Goal: Task Accomplishment & Management: Manage account settings

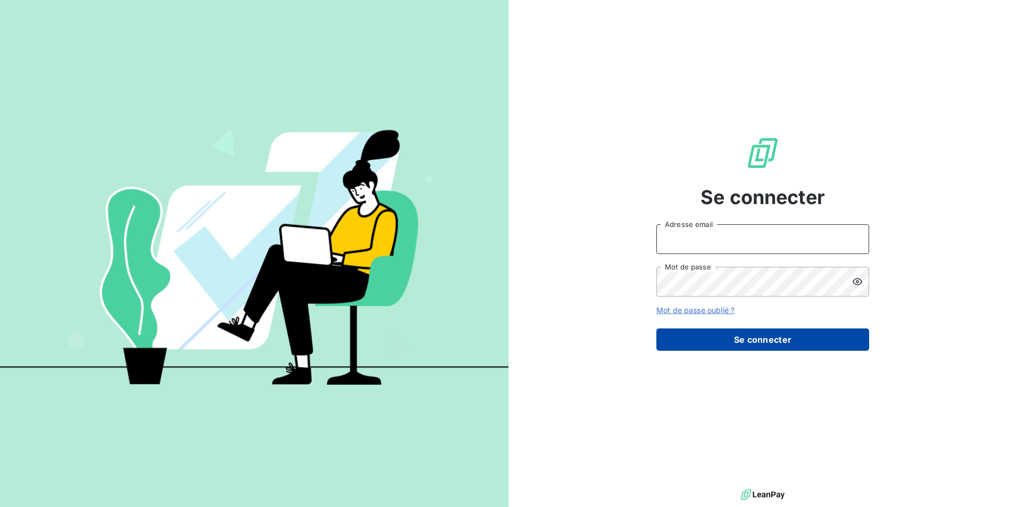
type input "[EMAIL_ADDRESS][DOMAIN_NAME]"
click at [745, 333] on button "Se connecter" at bounding box center [762, 340] width 213 height 22
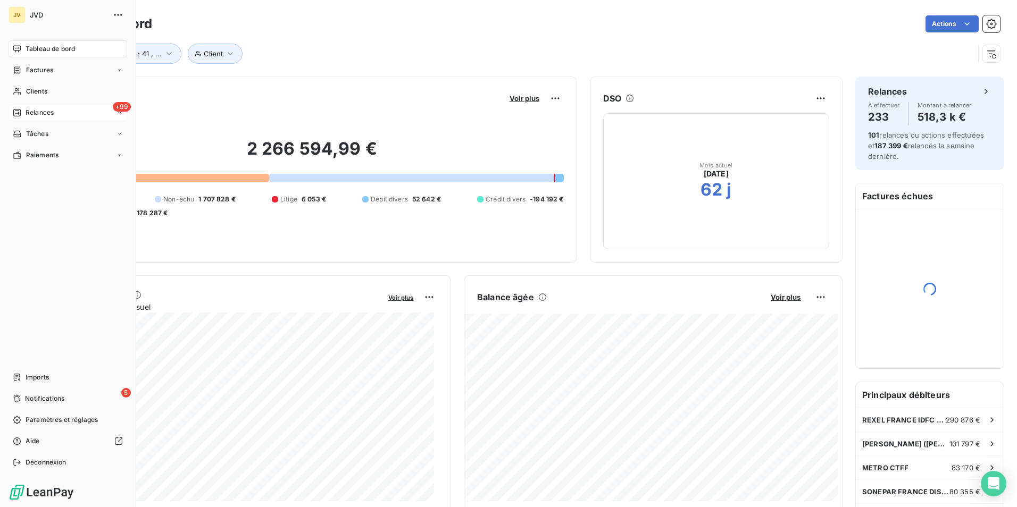
click at [37, 112] on span "Relances" at bounding box center [40, 113] width 28 height 10
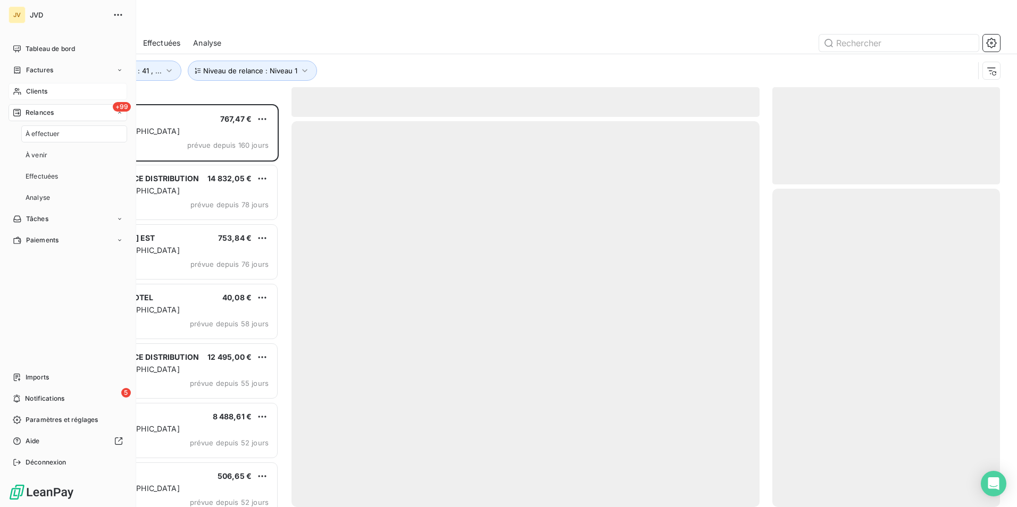
click at [38, 91] on span "Clients" at bounding box center [36, 92] width 21 height 10
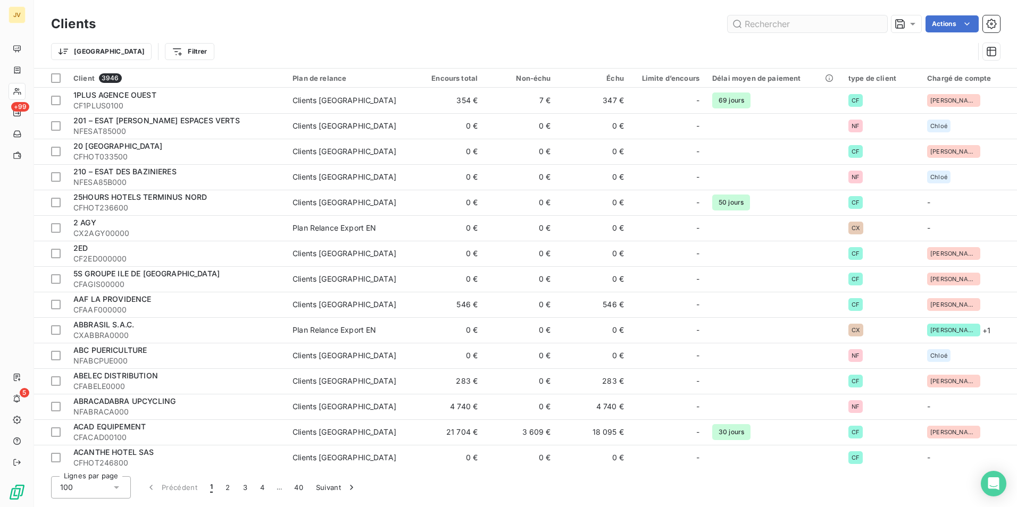
click at [797, 26] on input "text" at bounding box center [808, 23] width 160 height 17
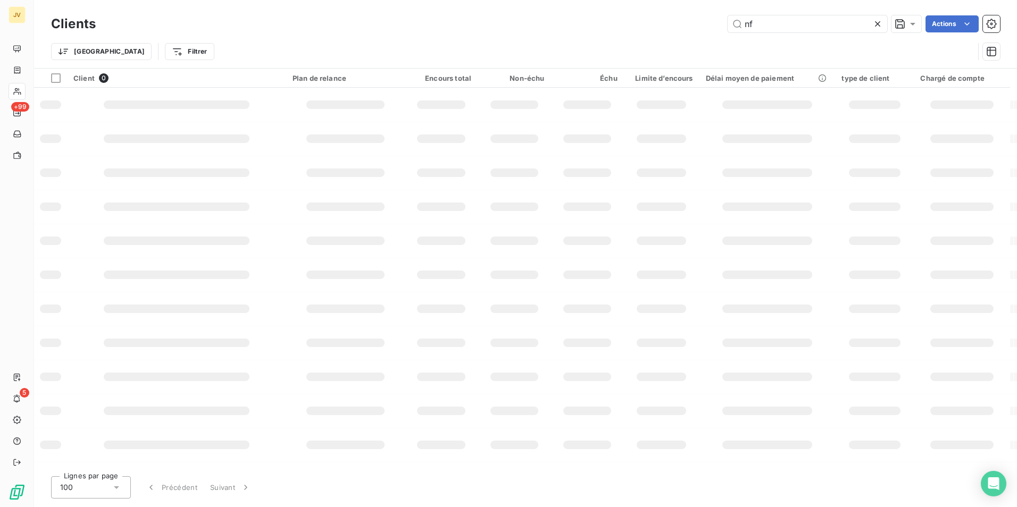
type input "n"
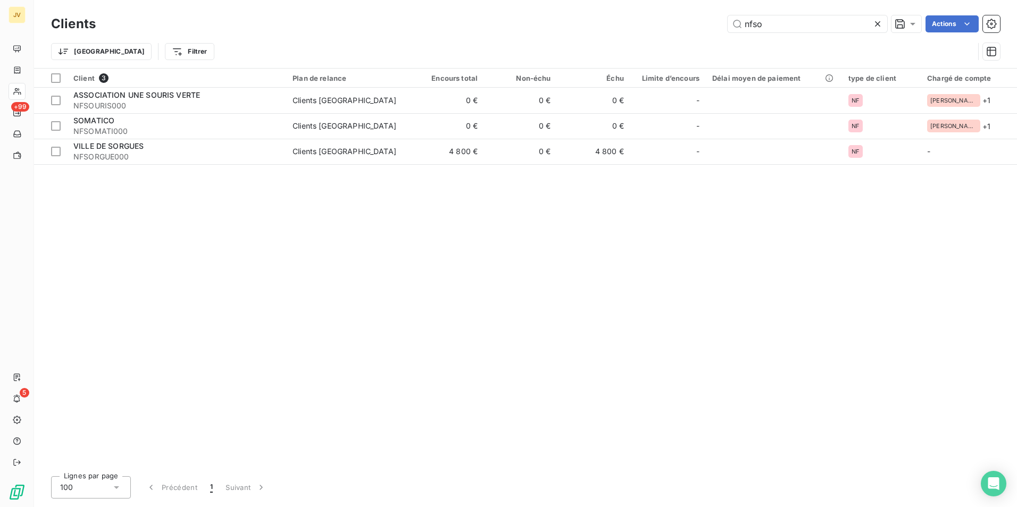
type input "nfso"
